Goal: Navigation & Orientation: Find specific page/section

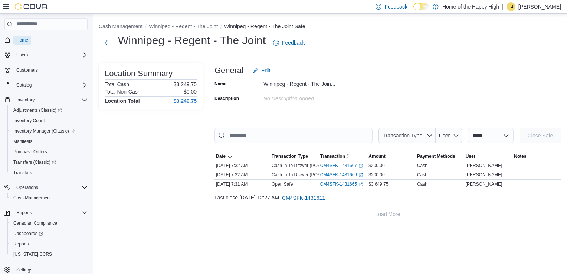
click at [21, 40] on span "Home" at bounding box center [22, 40] width 12 height 6
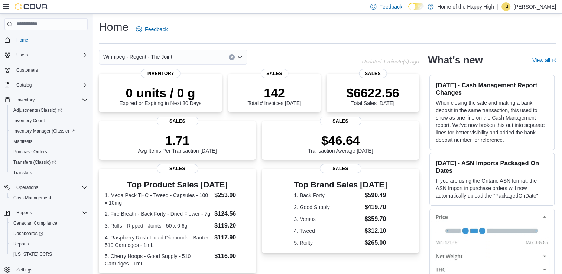
click at [229, 57] on button "Clear input" at bounding box center [232, 57] width 6 height 6
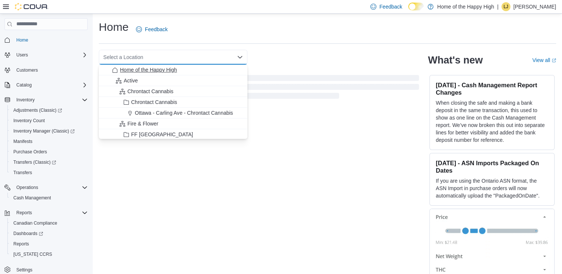
click at [124, 68] on span "Home of the Happy High" at bounding box center [148, 69] width 57 height 7
click at [148, 71] on span "Home of the Happy High" at bounding box center [148, 69] width 57 height 7
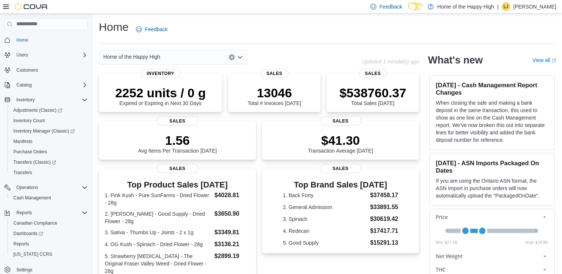
click at [431, 146] on div "Home of the Happy High Updated 1 minute(s) ago 2252 units / 0 g Expired or Expi…" at bounding box center [327, 245] width 457 height 390
click at [241, 56] on icon "Open list of options" at bounding box center [240, 57] width 4 height 2
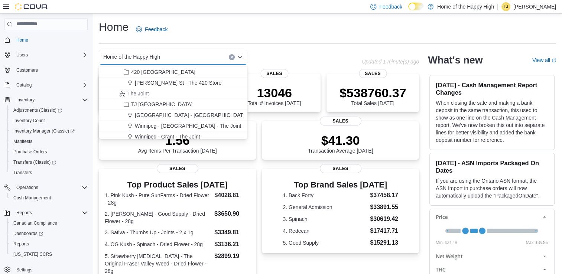
scroll to position [1570, 0]
click at [152, 103] on span "TJ [GEOGRAPHIC_DATA]" at bounding box center [161, 104] width 61 height 7
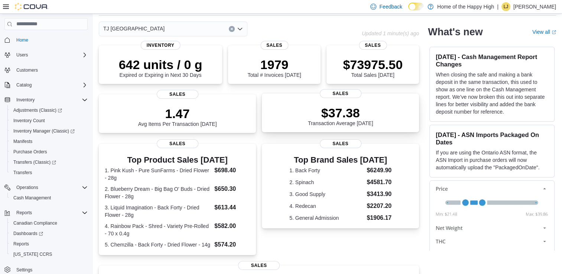
scroll to position [0, 0]
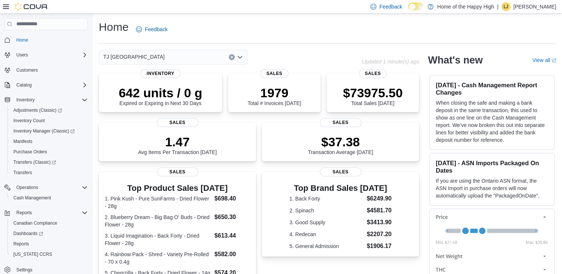
click at [242, 56] on icon "Open list of options" at bounding box center [240, 57] width 6 height 6
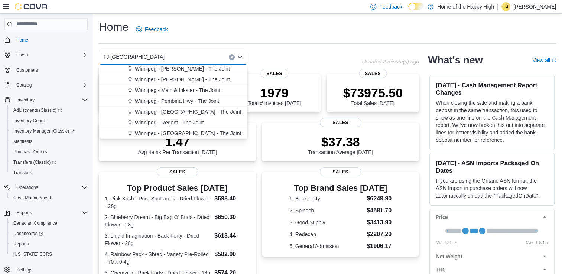
scroll to position [1692, 0]
click at [172, 104] on span "Winnipeg - Regent - The Joint" at bounding box center [169, 100] width 69 height 7
